Goal: Task Accomplishment & Management: Manage account settings

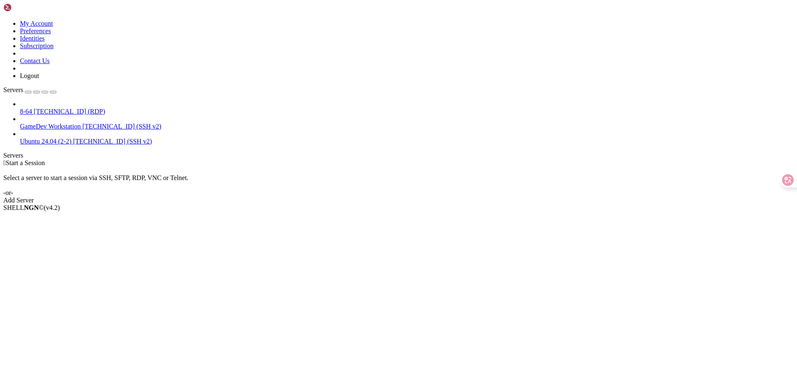
drag, startPoint x: 0, startPoint y: 0, endPoint x: 49, endPoint y: 46, distance: 67.2
click at [32, 108] on span "8-64" at bounding box center [26, 111] width 12 height 7
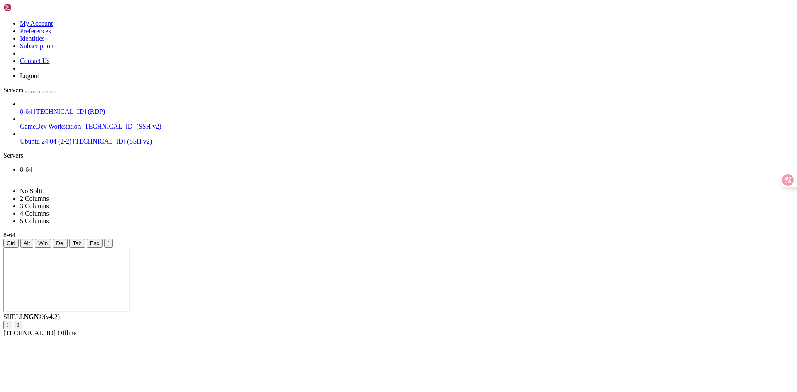
click at [3, 20] on icon at bounding box center [3, 20] width 0 height 0
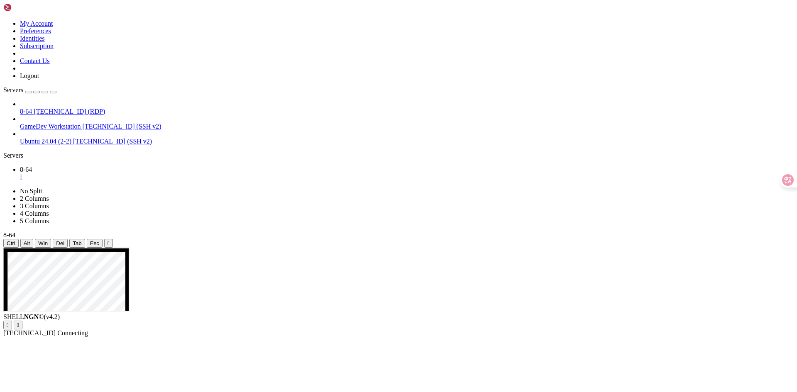
click at [53, 92] on icon "button" at bounding box center [53, 92] width 0 height 0
click at [3, 152] on div "Servers" at bounding box center [398, 155] width 790 height 7
click at [53, 92] on icon "button" at bounding box center [53, 92] width 0 height 0
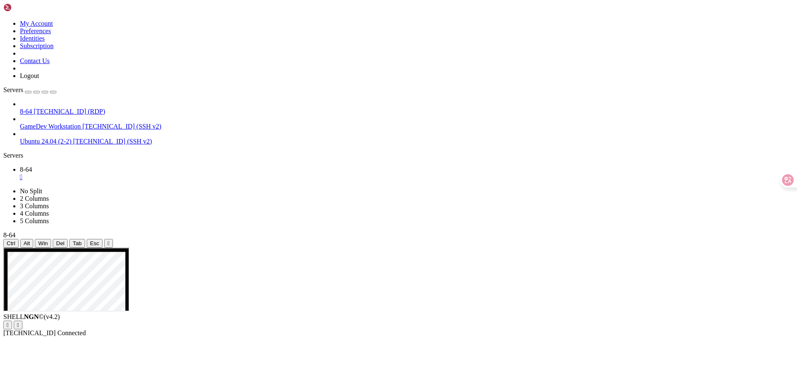
click at [46, 173] on div "" at bounding box center [407, 176] width 774 height 7
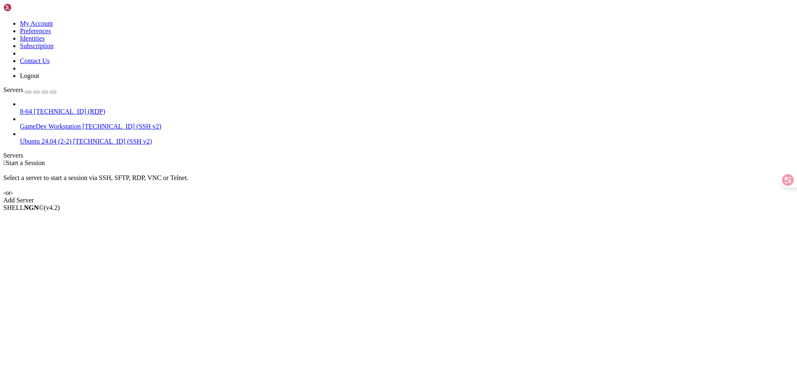
click at [10, 152] on div "Servers" at bounding box center [398, 155] width 790 height 7
click at [439, 197] on div "Add Server" at bounding box center [398, 200] width 790 height 7
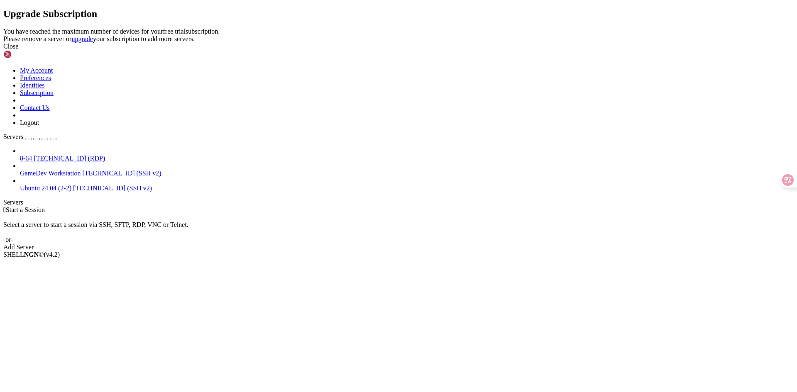
click at [93, 42] on link "upgrade" at bounding box center [82, 38] width 22 height 7
